Goal: Transaction & Acquisition: Purchase product/service

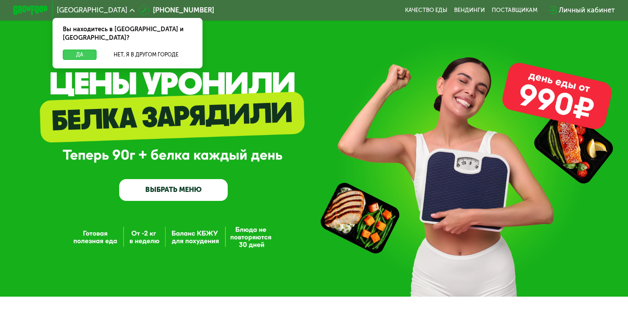
click at [73, 50] on button "Да" at bounding box center [80, 55] width 34 height 11
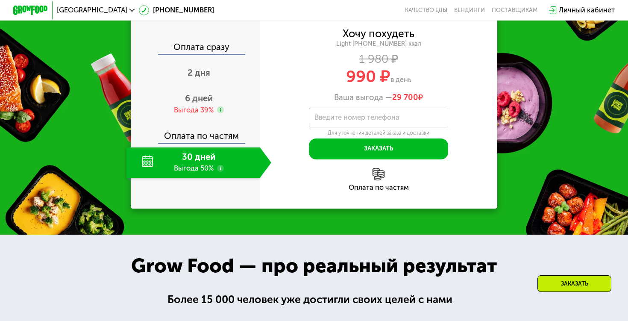
scroll to position [834, 0]
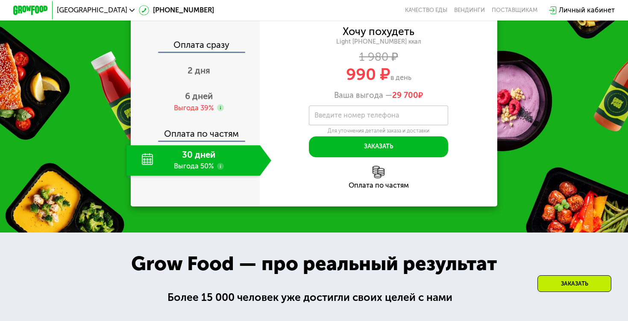
click at [206, 176] on div "30 дней Выгода 50%" at bounding box center [192, 160] width 133 height 30
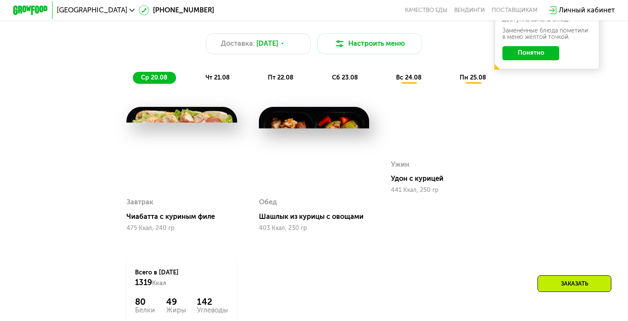
scroll to position [474, 0]
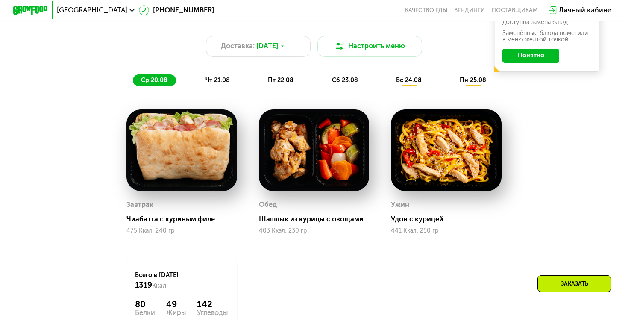
click at [260, 76] on div "чт 21.08" at bounding box center [281, 80] width 42 height 12
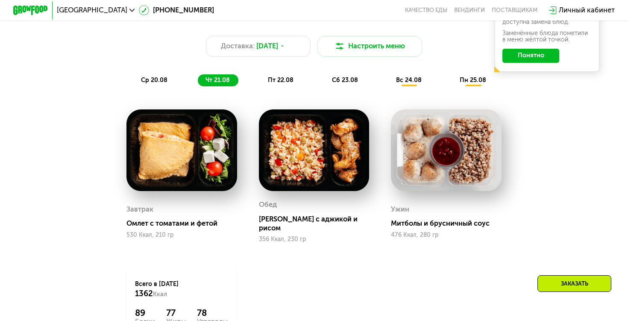
click at [278, 83] on span "пт 22.08" at bounding box center [281, 79] width 26 height 7
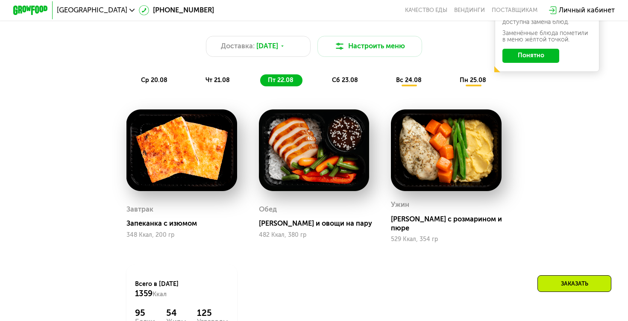
click at [342, 89] on div "Похудение и поддержание формы Доставка: [DATE] Настроить меню ср 20.08 чт 21.08…" at bounding box center [313, 49] width 527 height 86
click at [388, 84] on div "сб 23.08" at bounding box center [409, 80] width 42 height 12
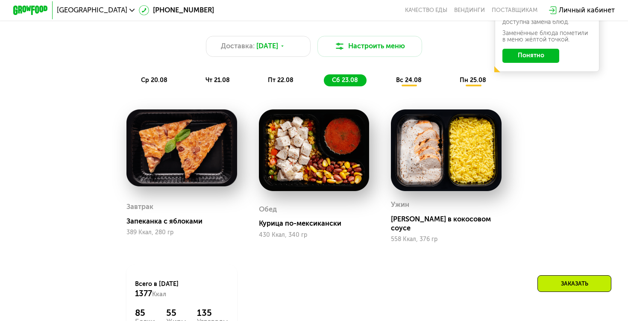
click at [514, 61] on button "Понятно" at bounding box center [530, 56] width 57 height 14
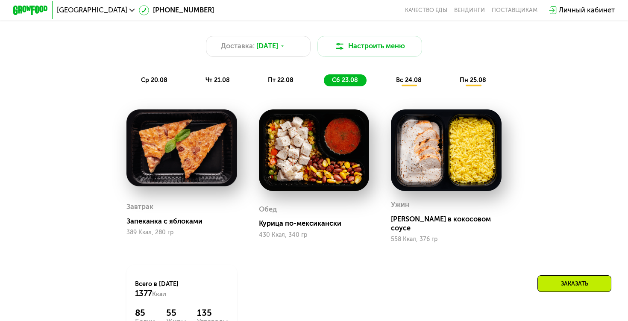
click at [452, 85] on div "вс 24.08" at bounding box center [473, 80] width 43 height 12
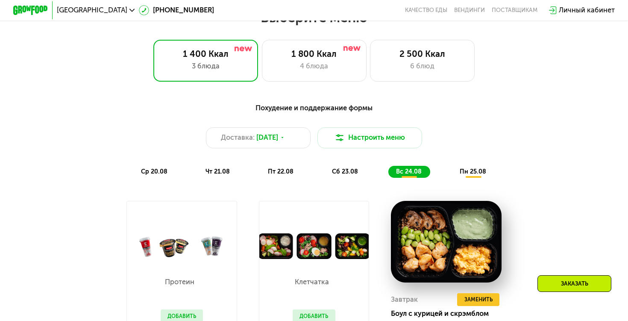
scroll to position [383, 0]
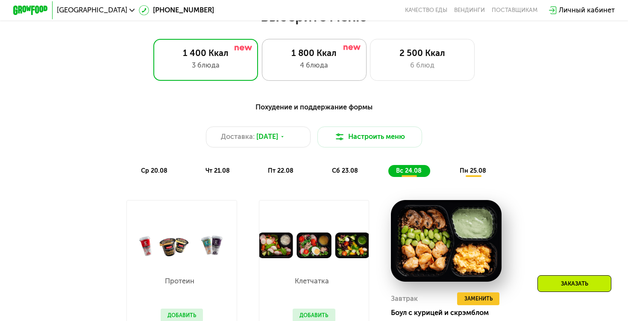
click at [370, 59] on div "1 800 Ккал 4 блюда" at bounding box center [422, 60] width 105 height 42
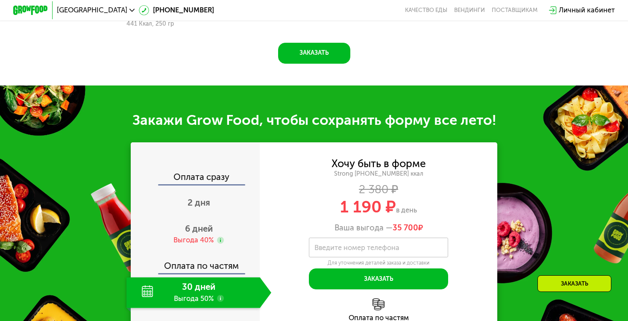
scroll to position [922, 0]
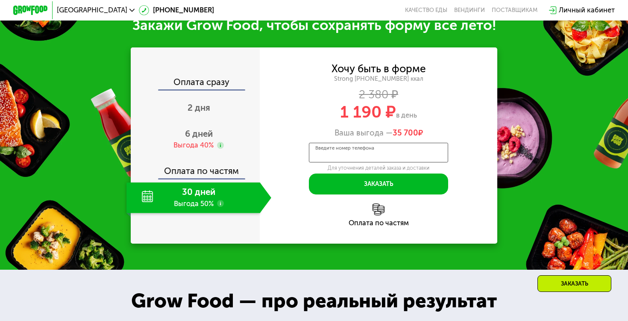
click at [378, 159] on input "Введите номер телефона" at bounding box center [379, 153] width 140 height 20
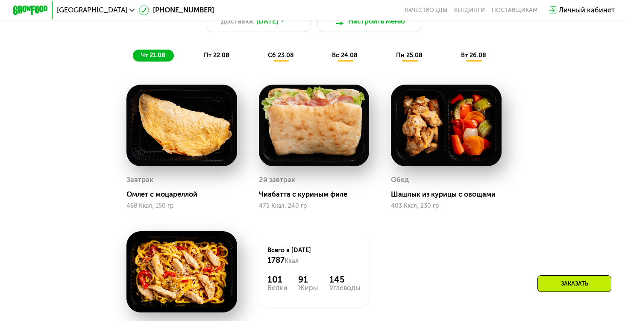
scroll to position [496, 0]
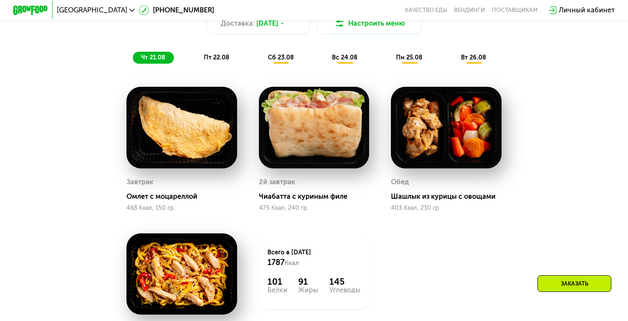
click at [223, 56] on span "пт 22.08" at bounding box center [217, 57] width 26 height 7
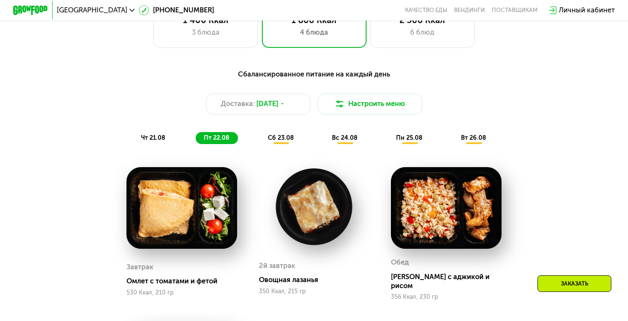
scroll to position [408, 0]
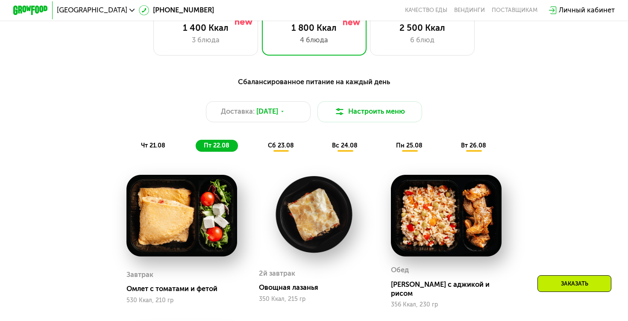
click at [281, 143] on span "сб 23.08" at bounding box center [281, 145] width 26 height 7
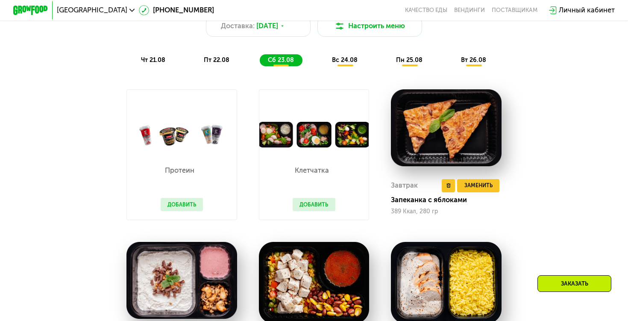
scroll to position [489, 0]
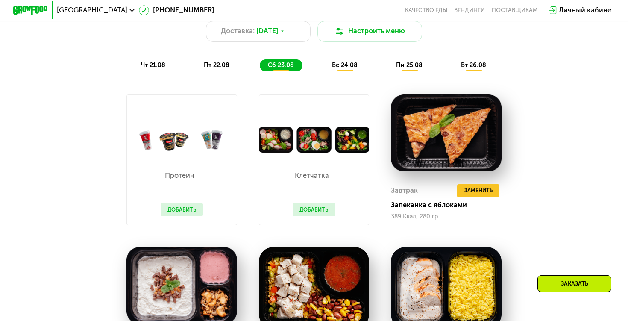
click at [344, 62] on span "вс 24.08" at bounding box center [345, 65] width 26 height 7
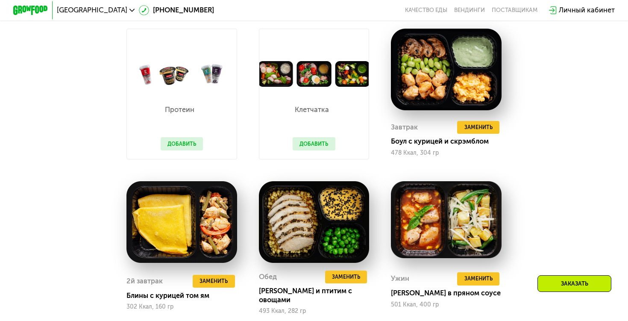
scroll to position [622, 0]
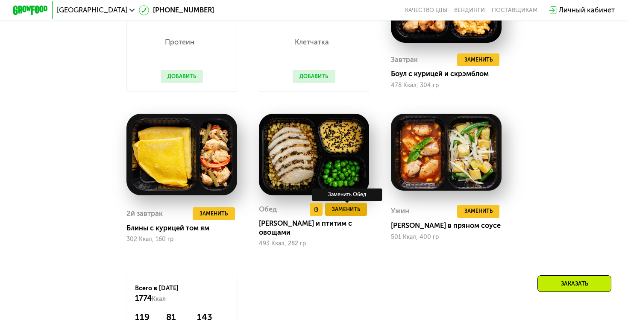
click at [339, 209] on span "Заменить" at bounding box center [346, 209] width 28 height 9
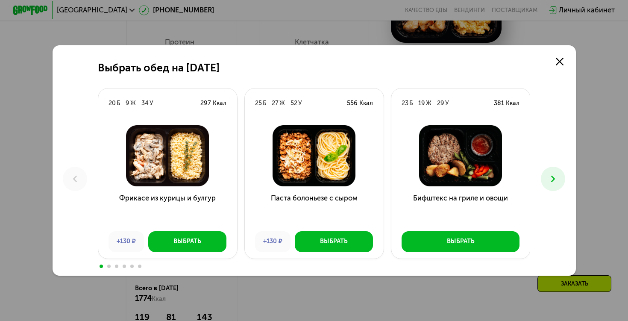
click at [341, 210] on h3 "Паста болоньезе с сыром" at bounding box center [314, 209] width 139 height 32
click at [563, 59] on icon at bounding box center [560, 62] width 8 height 8
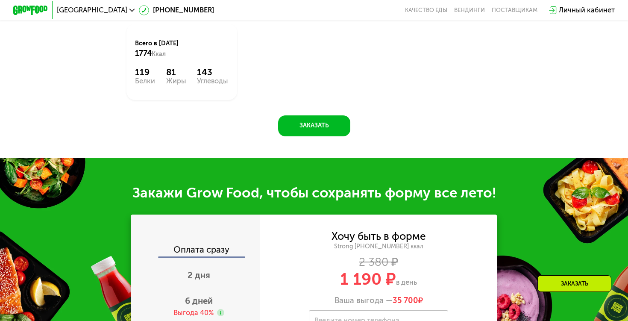
scroll to position [864, 0]
